Goal: Information Seeking & Learning: Learn about a topic

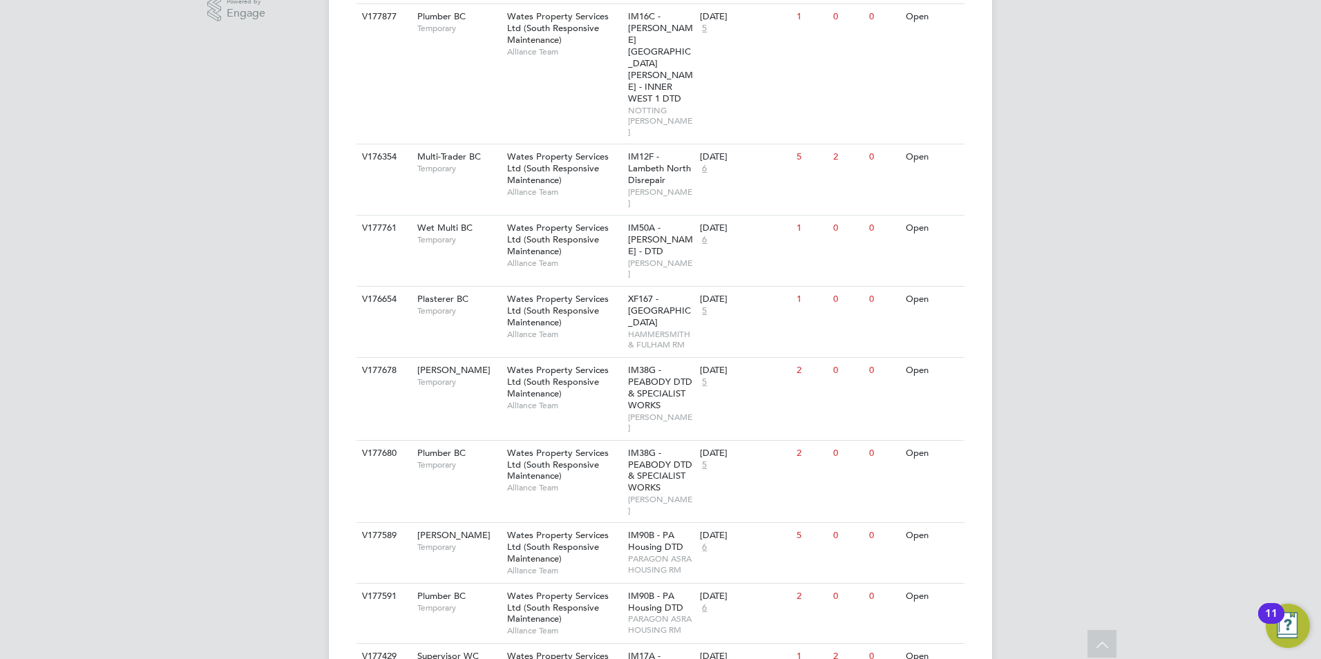
scroll to position [484, 0]
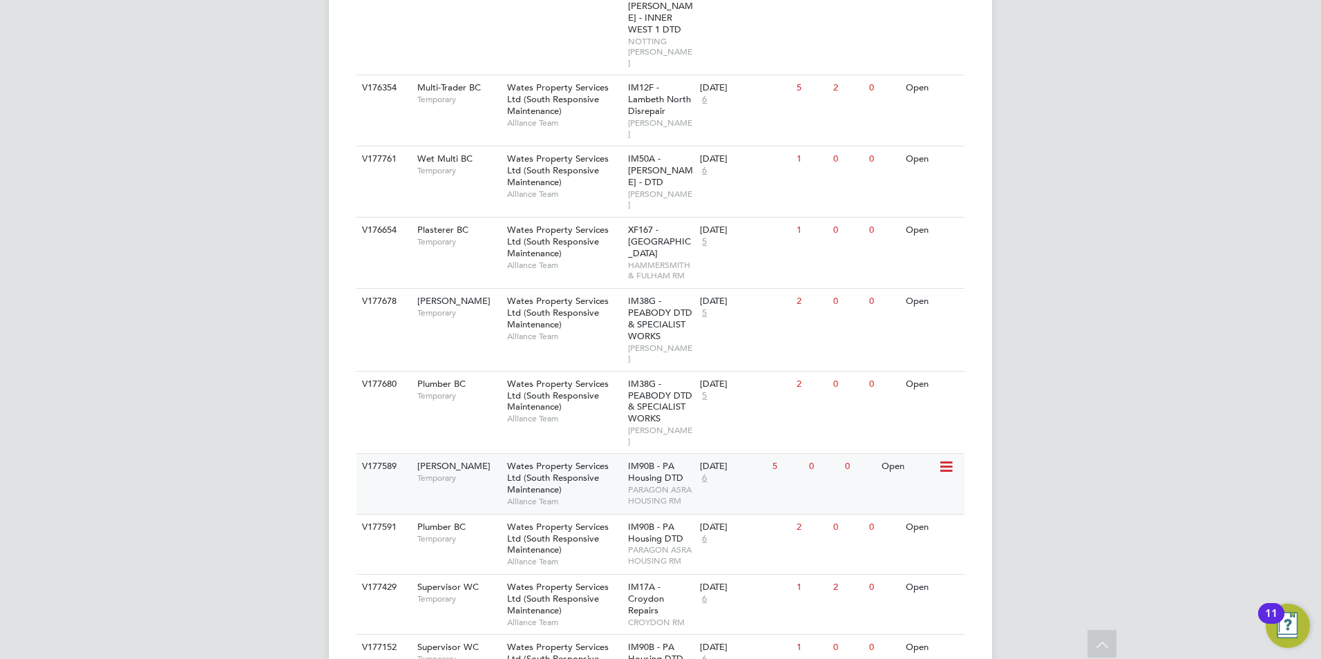
click at [486, 453] on div "V177589 [PERSON_NAME] Temporary Wates Property Services Ltd (South Responsive M…" at bounding box center [661, 483] width 608 height 60
click at [614, 515] on div "Wates Property Services Ltd (South Responsive Maintenance) Alliance Team" at bounding box center [564, 544] width 121 height 59
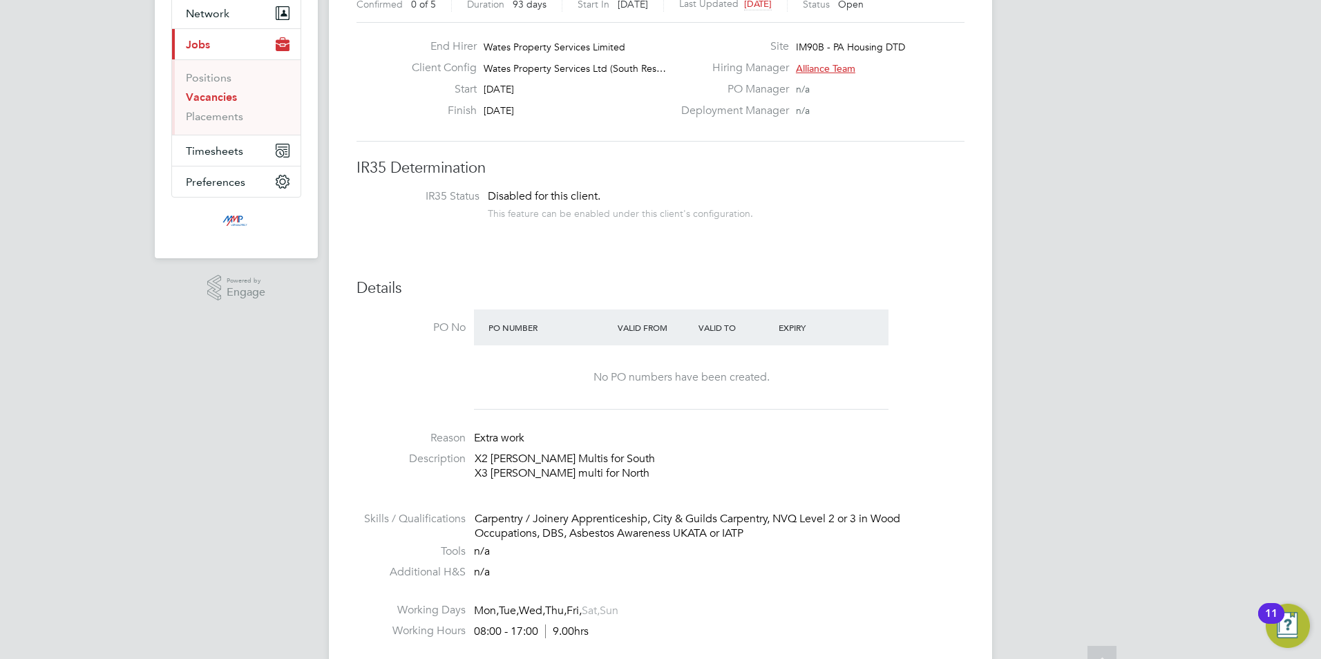
scroll to position [138, 0]
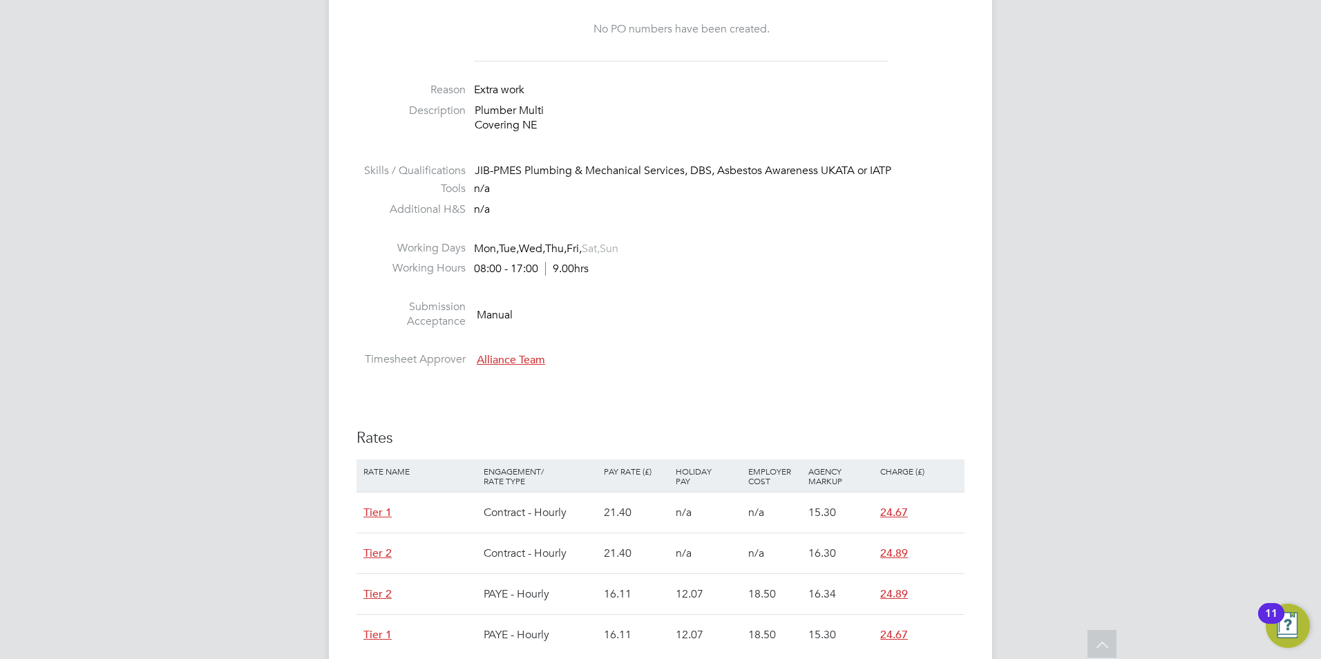
scroll to position [69, 0]
